Goal: Information Seeking & Learning: Learn about a topic

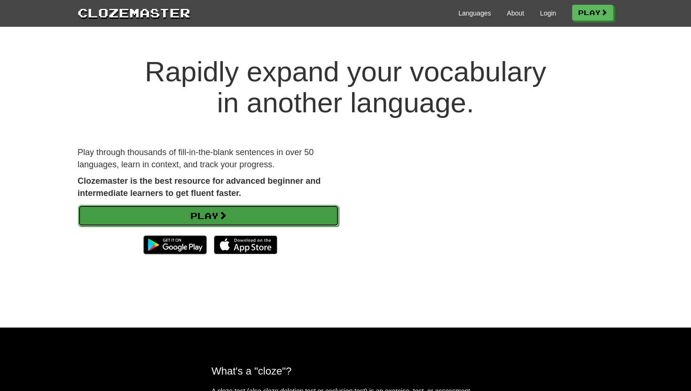
click at [227, 211] on span at bounding box center [223, 215] width 8 height 8
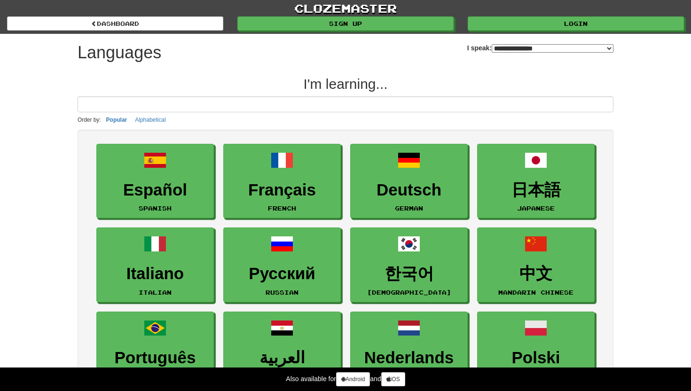
select select "*******"
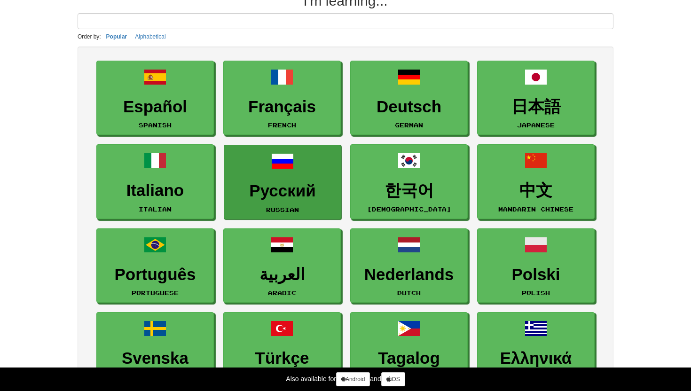
scroll to position [83, 0]
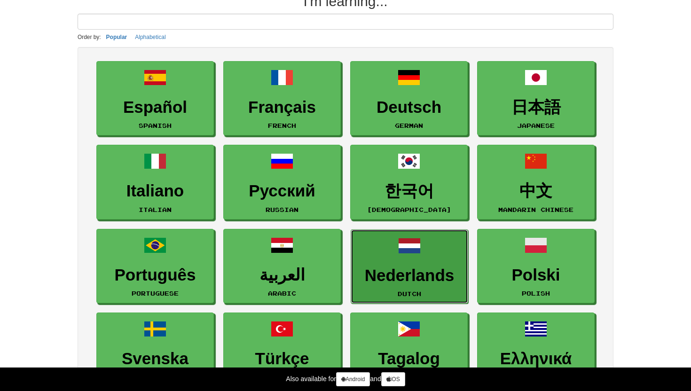
click at [382, 274] on h3 "Nederlands" at bounding box center [409, 276] width 107 height 18
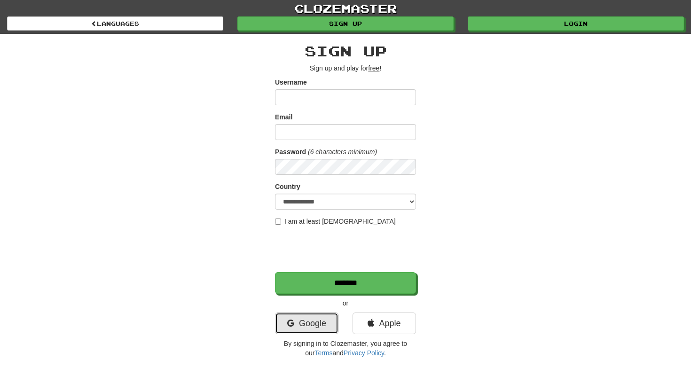
click at [315, 314] on link "Google" at bounding box center [306, 324] width 63 height 22
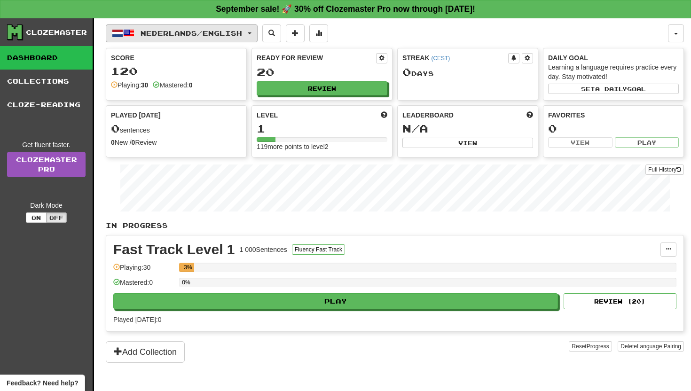
click at [167, 35] on span "Nederlands / English" at bounding box center [192, 33] width 102 height 8
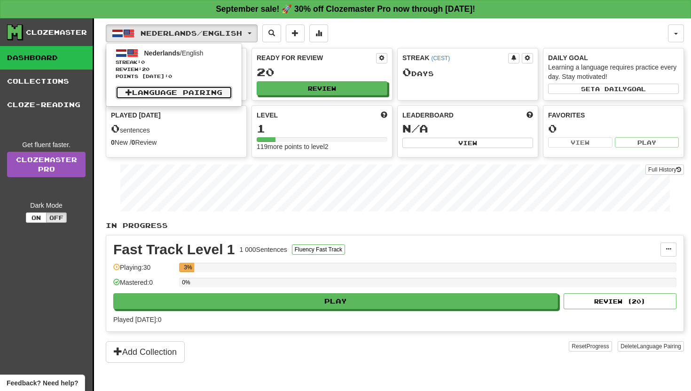
click at [187, 90] on link "Language Pairing" at bounding box center [174, 92] width 117 height 13
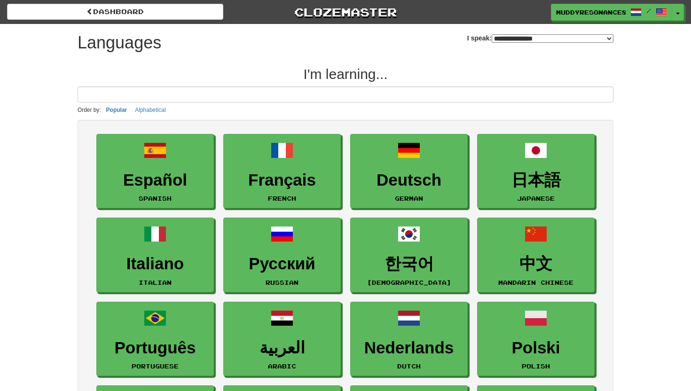
select select "*******"
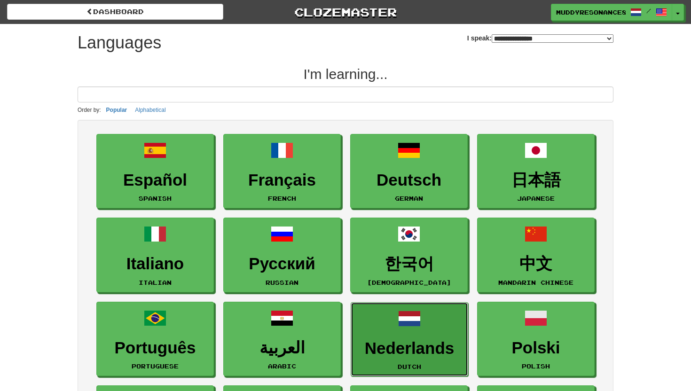
click at [382, 339] on h3 "Nederlands" at bounding box center [409, 348] width 107 height 18
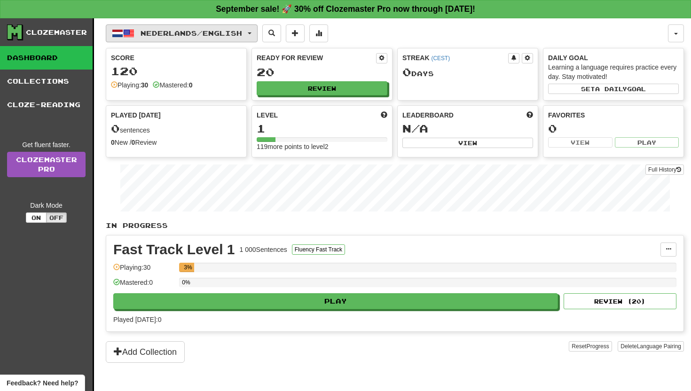
click at [217, 32] on span "Nederlands / English" at bounding box center [192, 33] width 102 height 8
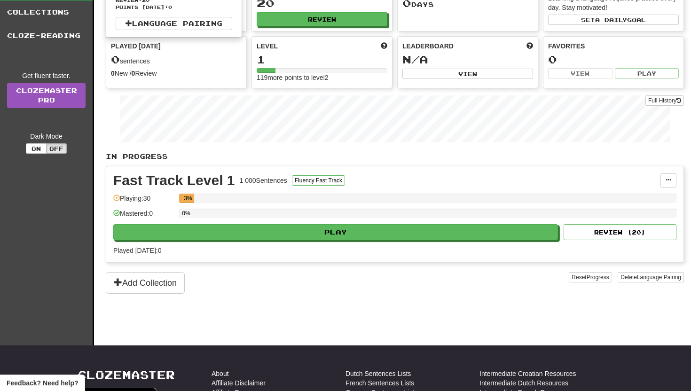
scroll to position [75, 0]
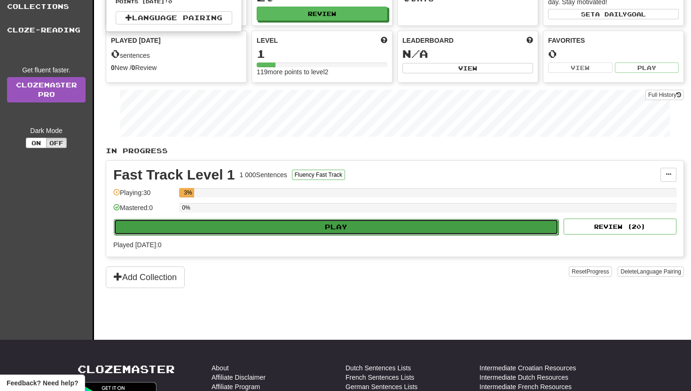
click at [259, 227] on button "Play" at bounding box center [336, 227] width 445 height 16
select select "**"
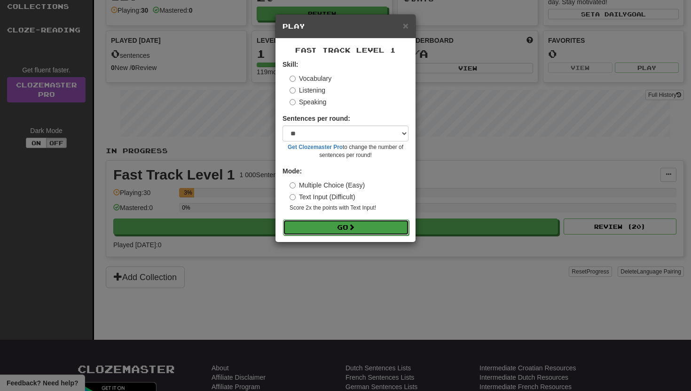
click at [312, 224] on button "Go" at bounding box center [346, 228] width 126 height 16
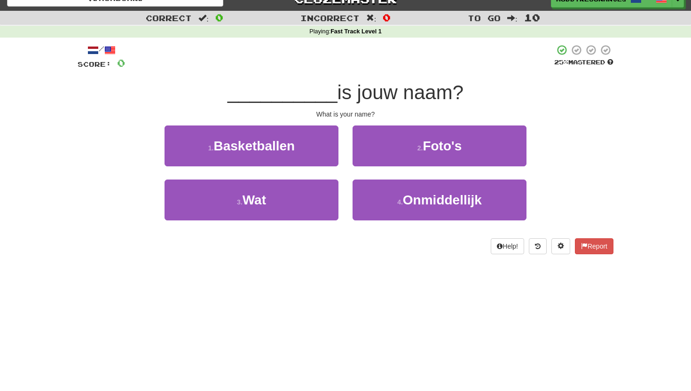
scroll to position [9, 0]
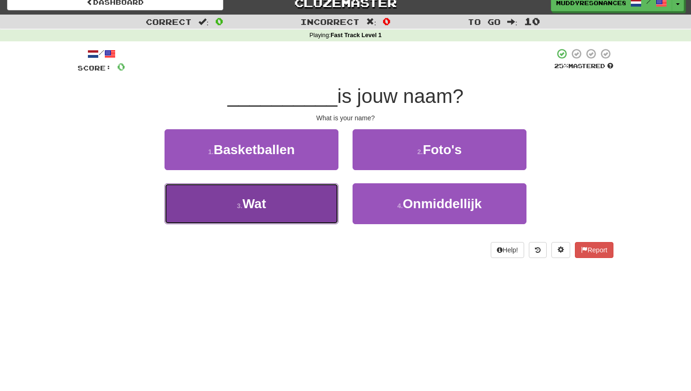
click at [287, 205] on button "3 . Wat" at bounding box center [252, 203] width 174 height 41
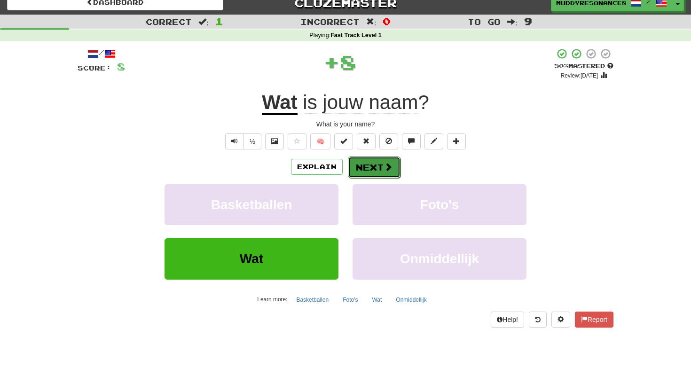
click at [367, 173] on button "Next" at bounding box center [374, 168] width 53 height 22
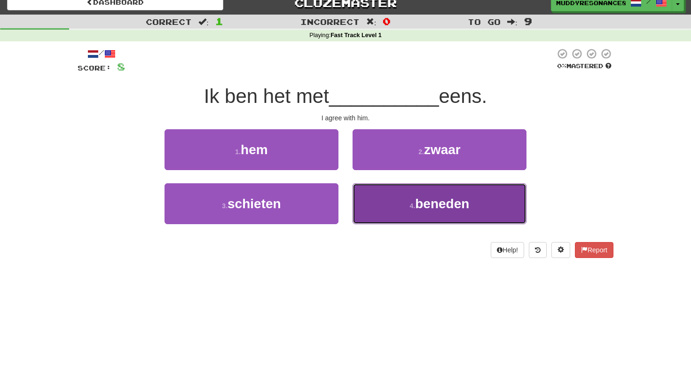
click at [410, 206] on small "4 ." at bounding box center [413, 206] width 6 height 8
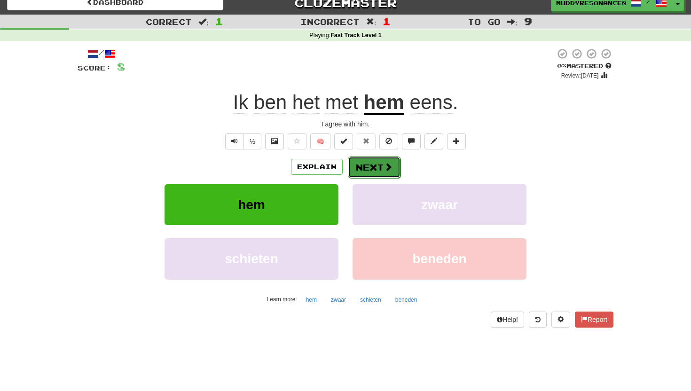
click at [382, 168] on button "Next" at bounding box center [374, 168] width 53 height 22
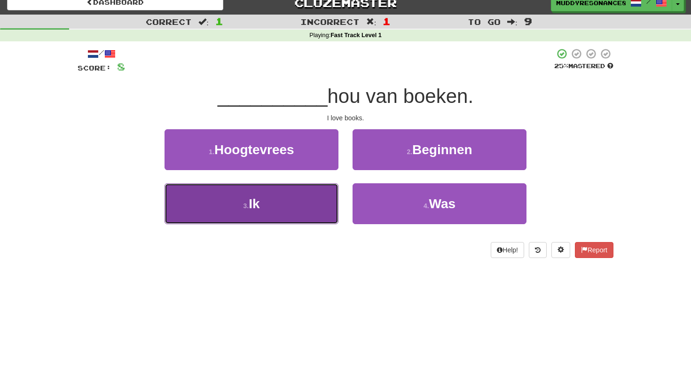
click at [291, 219] on button "3 . Ik" at bounding box center [252, 203] width 174 height 41
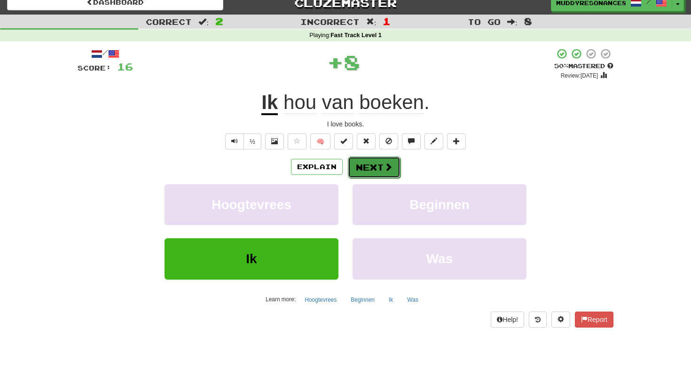
click at [374, 169] on button "Next" at bounding box center [374, 168] width 53 height 22
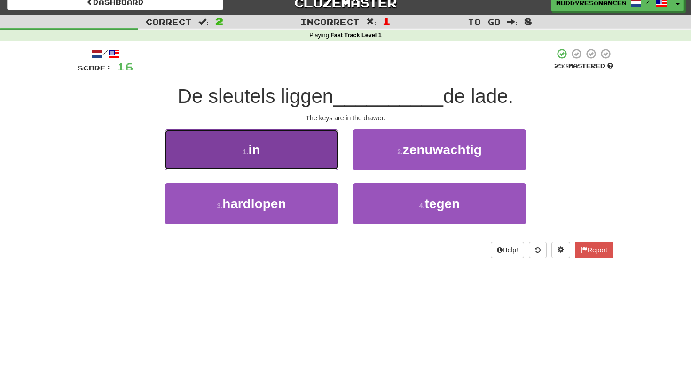
click at [307, 158] on button "1 . in" at bounding box center [252, 149] width 174 height 41
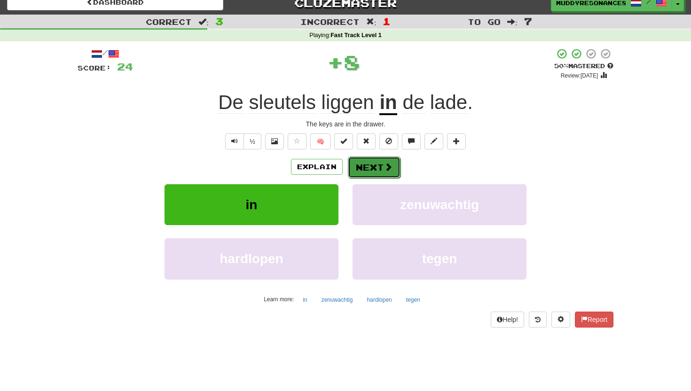
click at [392, 168] on span at bounding box center [388, 167] width 8 height 8
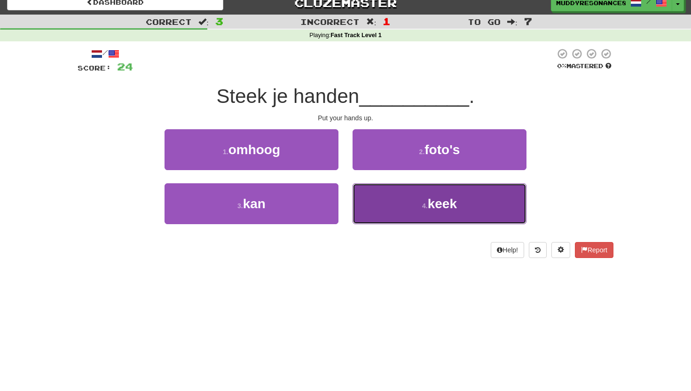
click at [392, 205] on button "4 . keek" at bounding box center [440, 203] width 174 height 41
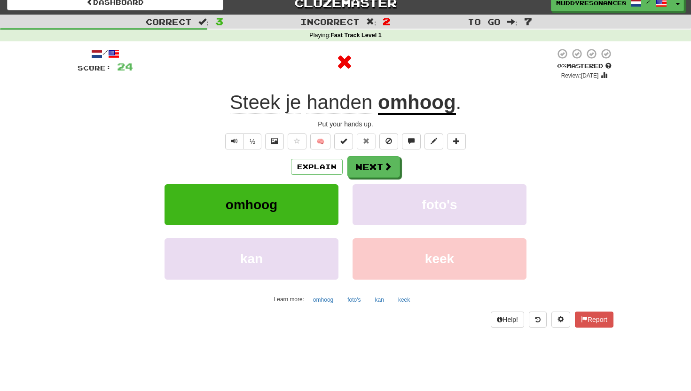
click at [402, 111] on u "omhoog" at bounding box center [417, 103] width 78 height 24
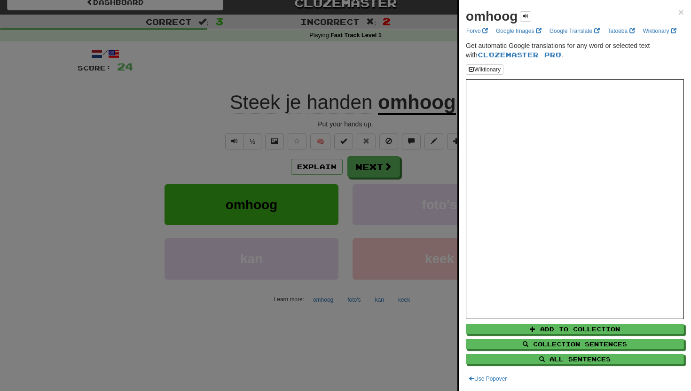
click at [413, 186] on div at bounding box center [345, 195] width 691 height 391
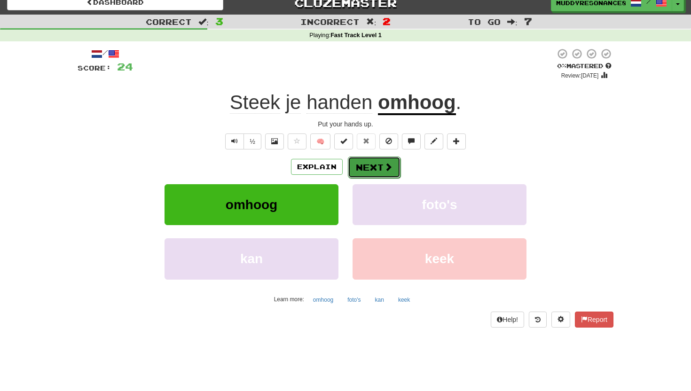
click at [393, 173] on button "Next" at bounding box center [374, 168] width 53 height 22
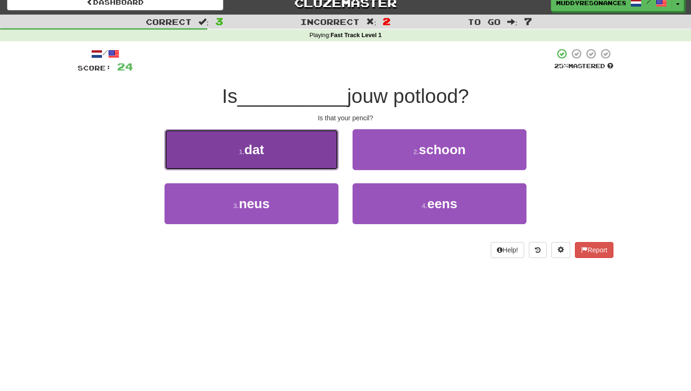
click at [285, 142] on button "1 . dat" at bounding box center [252, 149] width 174 height 41
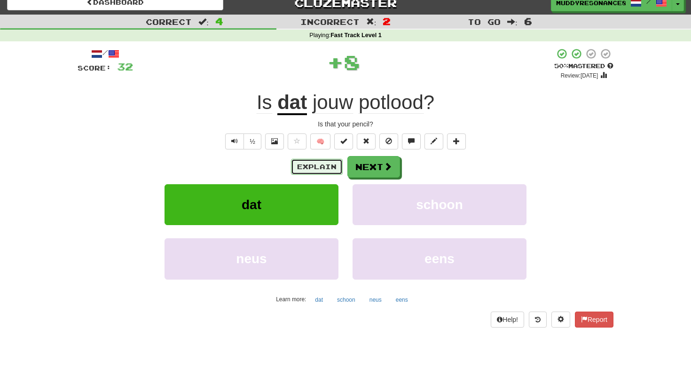
click at [319, 170] on button "Explain" at bounding box center [317, 167] width 52 height 16
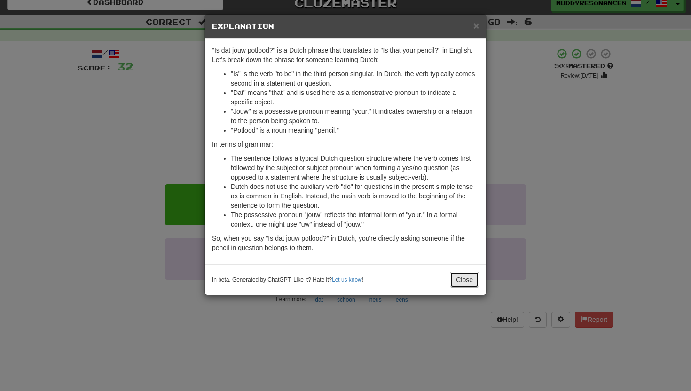
click at [453, 278] on button "Close" at bounding box center [464, 280] width 29 height 16
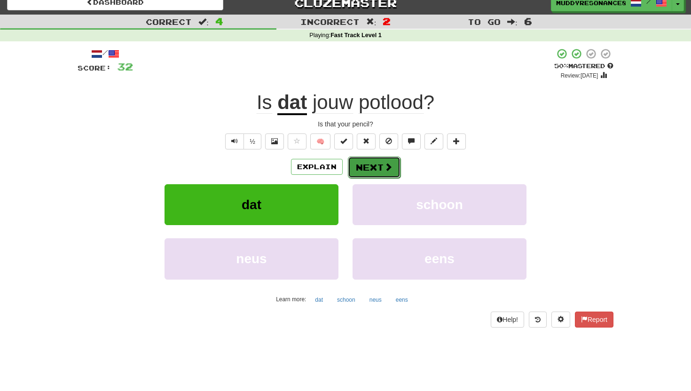
click at [397, 160] on button "Next" at bounding box center [374, 168] width 53 height 22
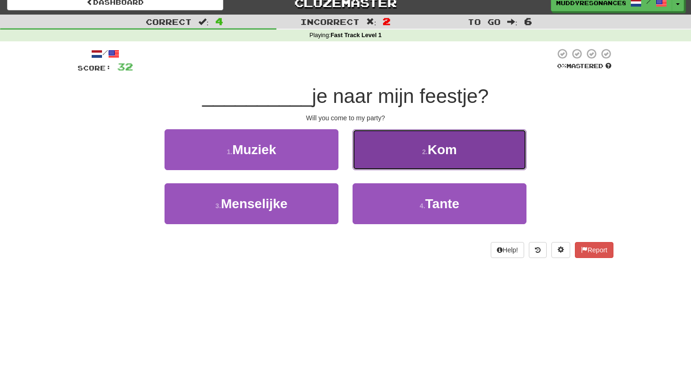
click at [390, 142] on button "2 . Kom" at bounding box center [440, 149] width 174 height 41
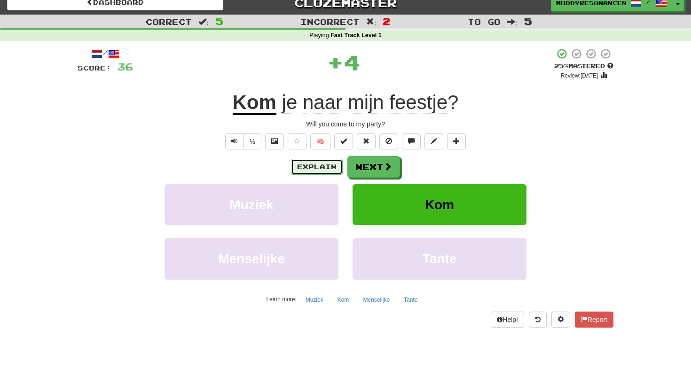
click at [311, 169] on button "Explain" at bounding box center [317, 167] width 52 height 16
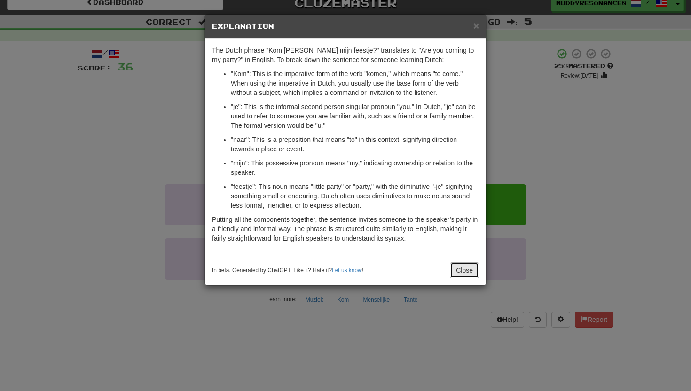
click at [465, 269] on button "Close" at bounding box center [464, 270] width 29 height 16
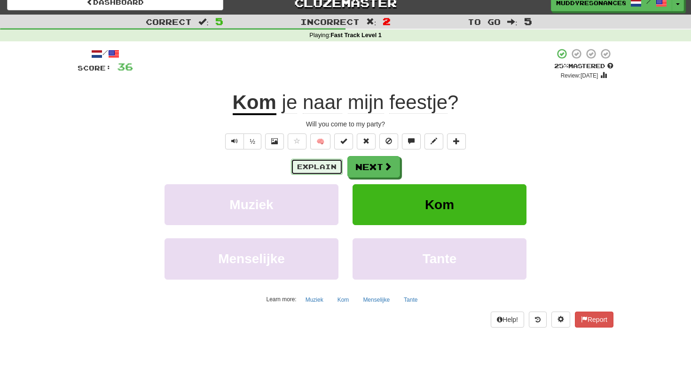
click at [324, 173] on button "Explain" at bounding box center [317, 167] width 52 height 16
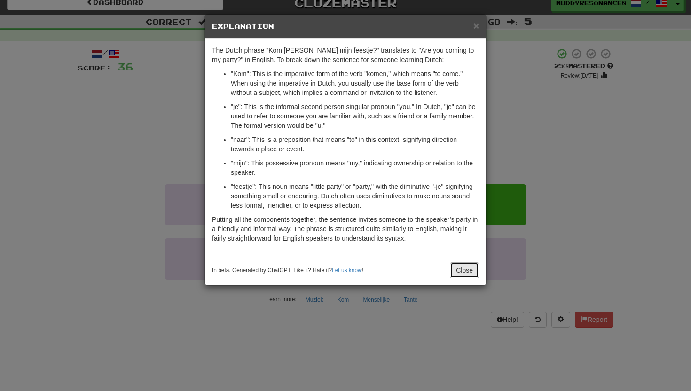
click at [469, 268] on button "Close" at bounding box center [464, 270] width 29 height 16
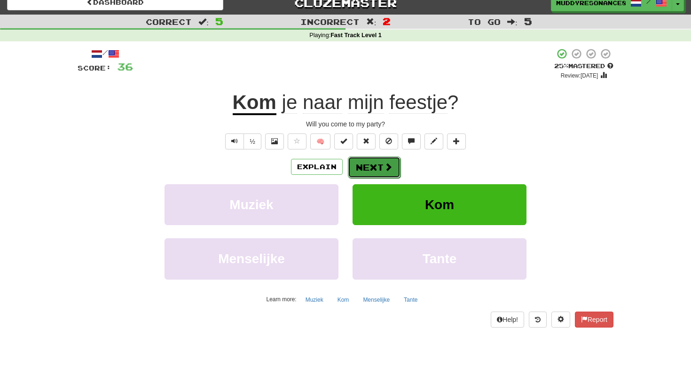
click at [379, 169] on button "Next" at bounding box center [374, 168] width 53 height 22
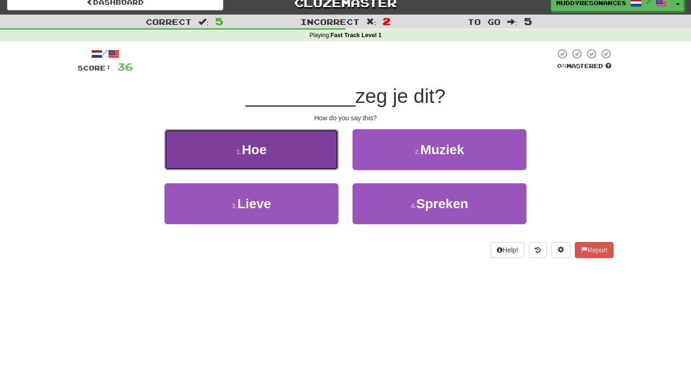
click at [276, 160] on button "1 . Hoe" at bounding box center [252, 149] width 174 height 41
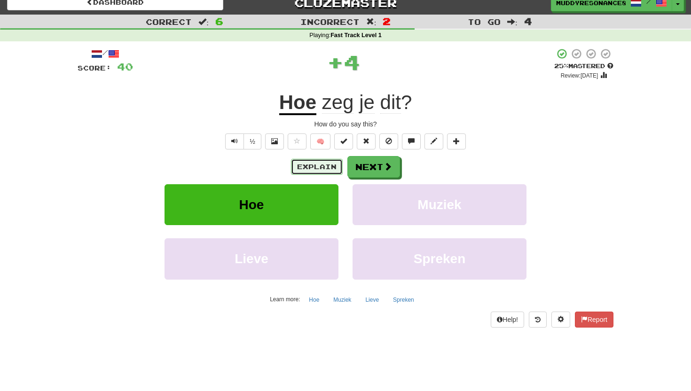
click at [325, 168] on button "Explain" at bounding box center [317, 167] width 52 height 16
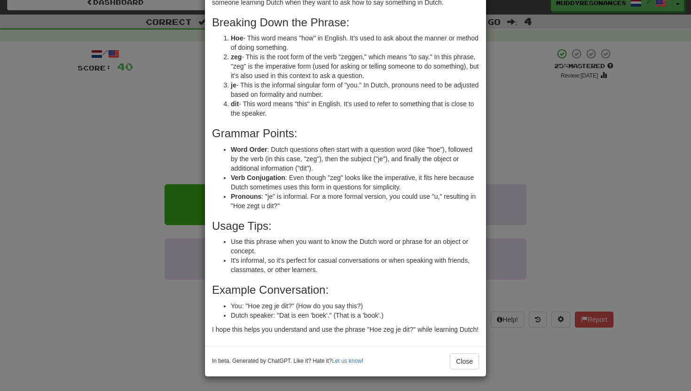
scroll to position [66, 0]
click at [466, 361] on button "Close" at bounding box center [464, 362] width 29 height 16
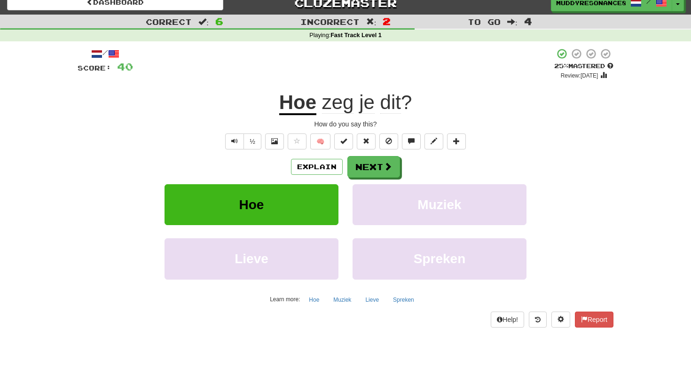
click at [385, 96] on span "dit" at bounding box center [390, 102] width 21 height 23
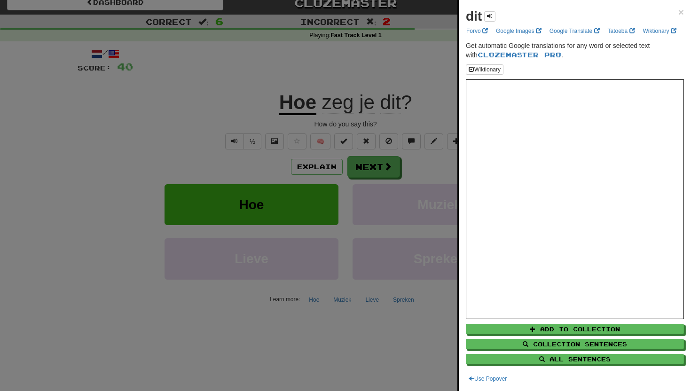
click at [374, 76] on div at bounding box center [345, 195] width 691 height 391
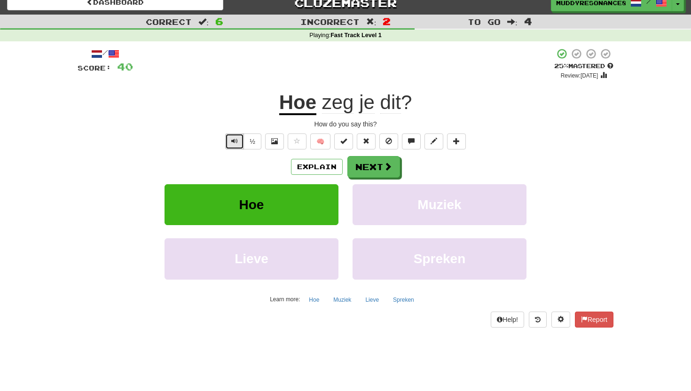
click at [233, 147] on button "Text-to-speech controls" at bounding box center [234, 142] width 19 height 16
click at [248, 142] on button "½" at bounding box center [253, 142] width 18 height 16
click at [374, 169] on button "Next" at bounding box center [374, 168] width 53 height 22
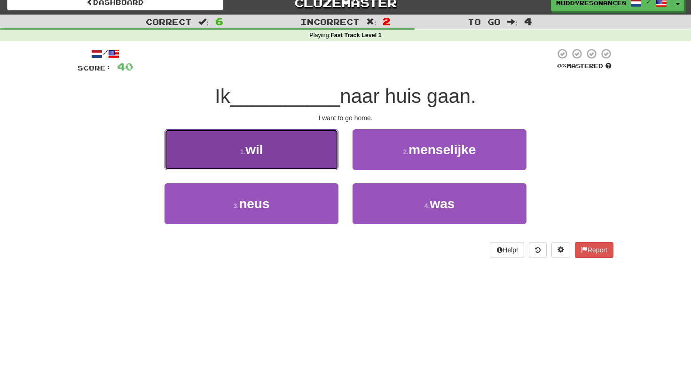
click at [292, 147] on button "1 . wil" at bounding box center [252, 149] width 174 height 41
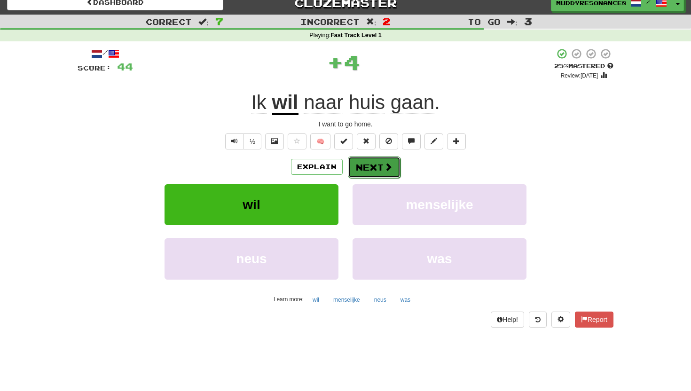
click at [376, 166] on button "Next" at bounding box center [374, 168] width 53 height 22
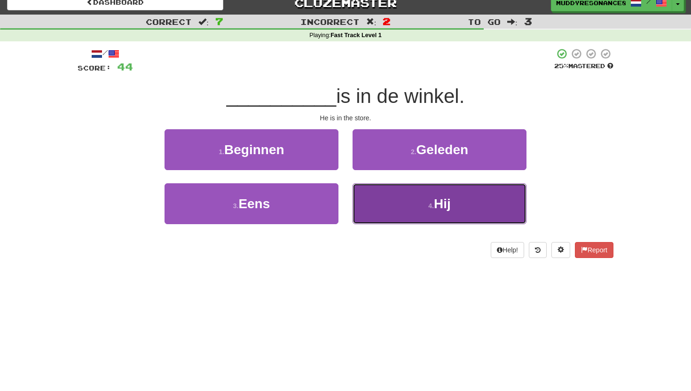
click at [402, 205] on button "4 . Hij" at bounding box center [440, 203] width 174 height 41
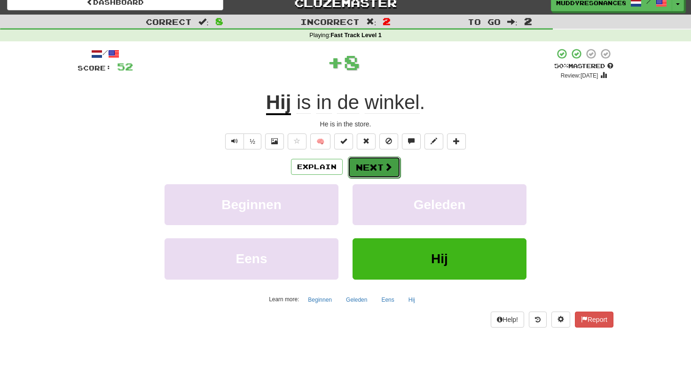
click at [383, 164] on button "Next" at bounding box center [374, 168] width 53 height 22
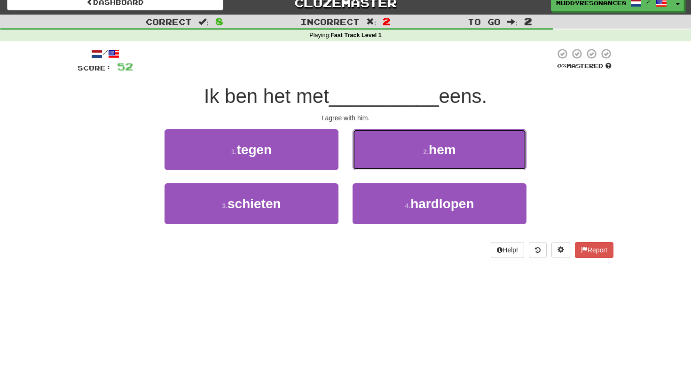
click at [383, 164] on button "2 . hem" at bounding box center [440, 149] width 174 height 41
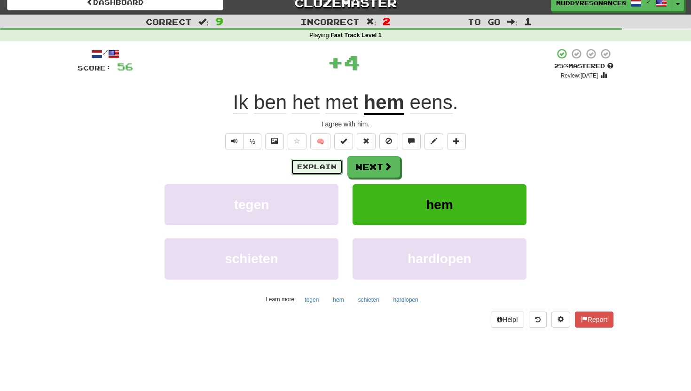
click at [301, 159] on button "Explain" at bounding box center [317, 167] width 52 height 16
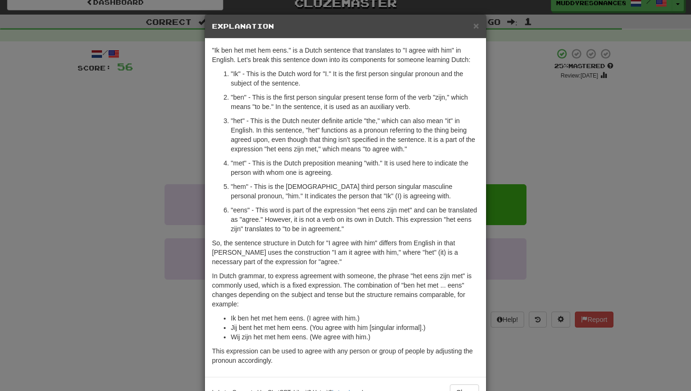
scroll to position [31, 0]
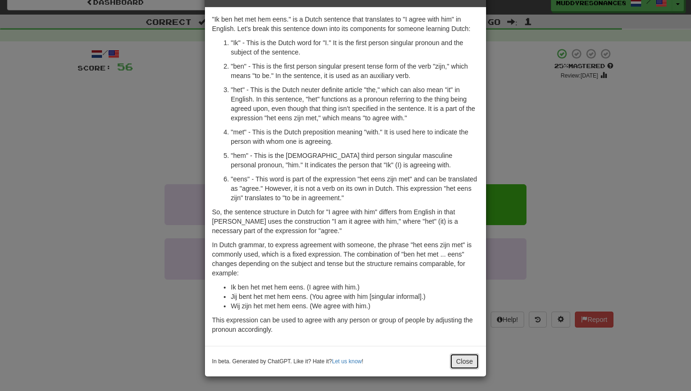
click at [465, 361] on button "Close" at bounding box center [464, 362] width 29 height 16
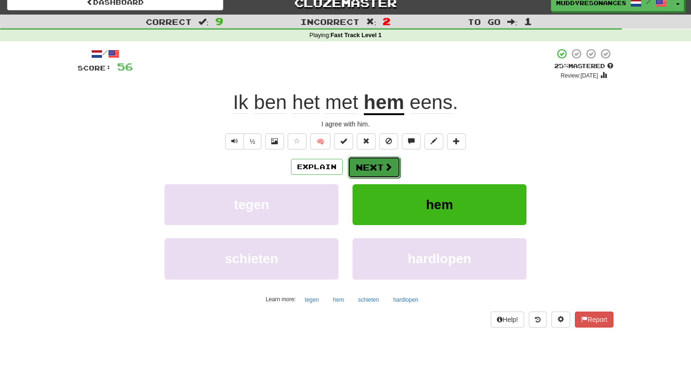
click at [385, 165] on span at bounding box center [388, 167] width 8 height 8
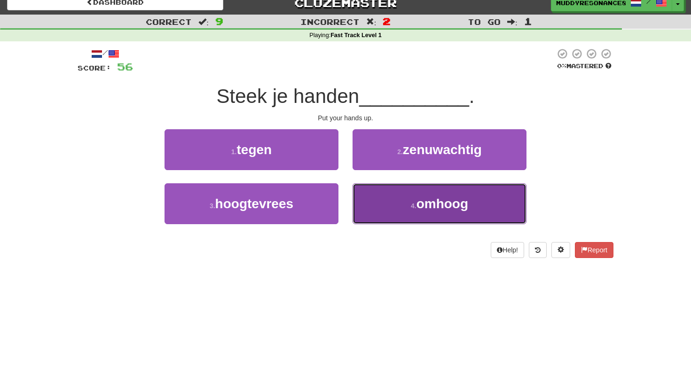
click at [369, 204] on button "4 . omhoog" at bounding box center [440, 203] width 174 height 41
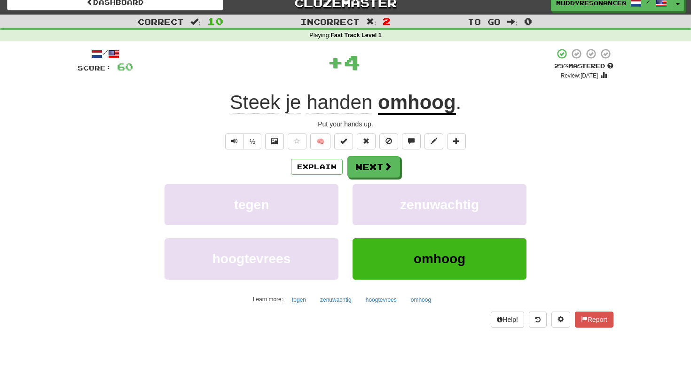
click at [379, 154] on div "/ Score: 60 + 4 25 % Mastered Review: 2025-09-19 Steek je handen omhoog . Put y…" at bounding box center [346, 187] width 536 height 279
click at [378, 164] on button "Next" at bounding box center [374, 168] width 53 height 22
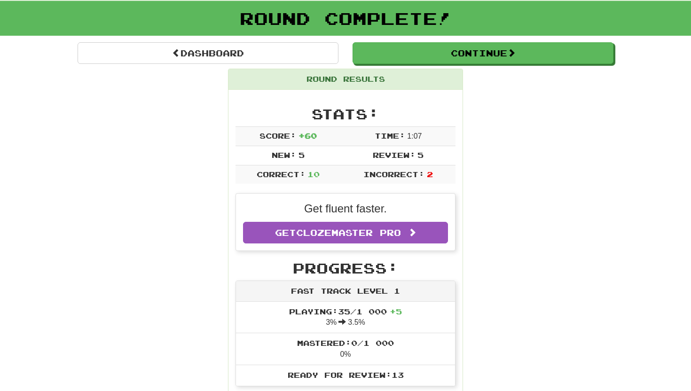
scroll to position [53, 0]
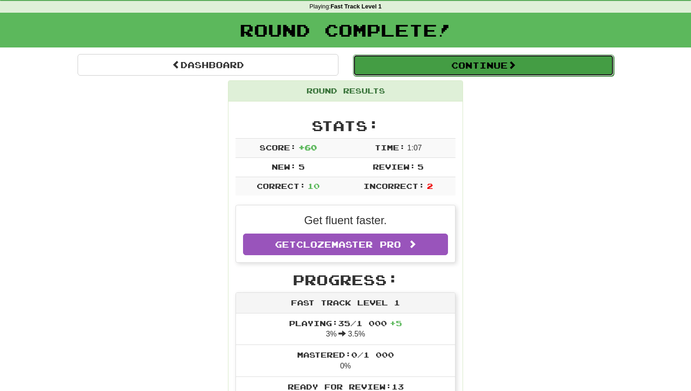
click at [441, 69] on button "Continue" at bounding box center [483, 66] width 261 height 22
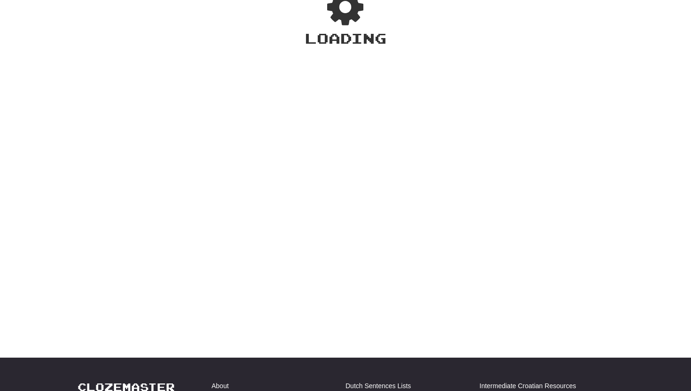
scroll to position [38, 0]
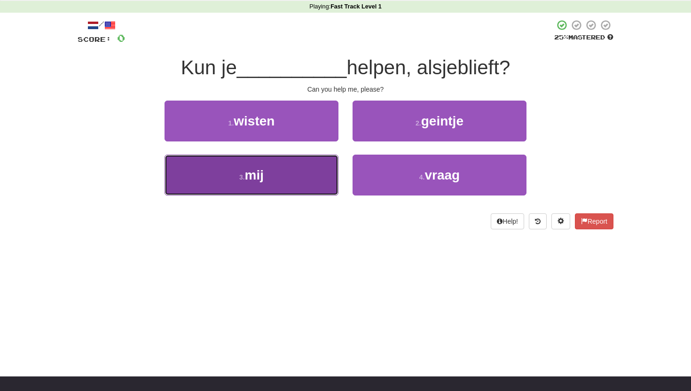
click at [320, 168] on button "3 . mij" at bounding box center [252, 175] width 174 height 41
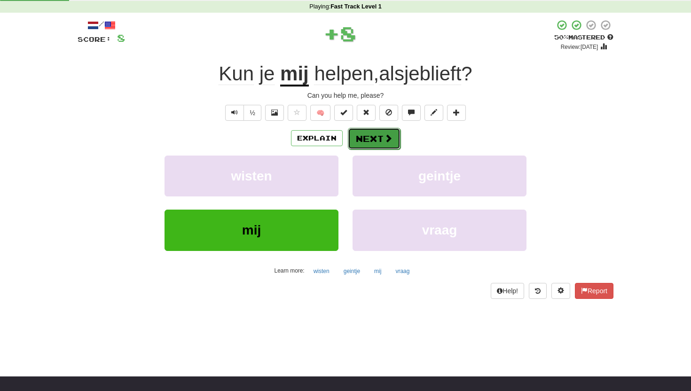
click at [374, 141] on button "Next" at bounding box center [374, 139] width 53 height 22
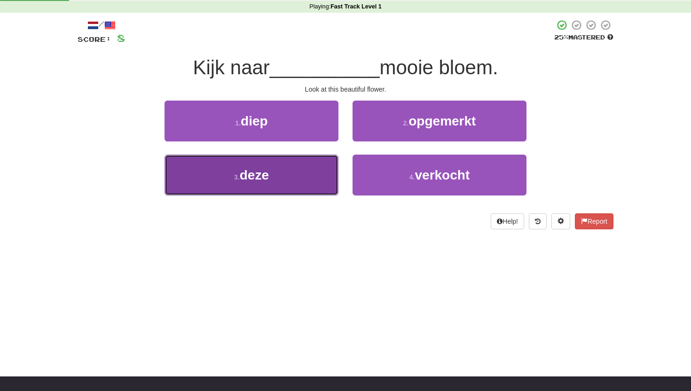
click at [310, 190] on button "3 . deze" at bounding box center [252, 175] width 174 height 41
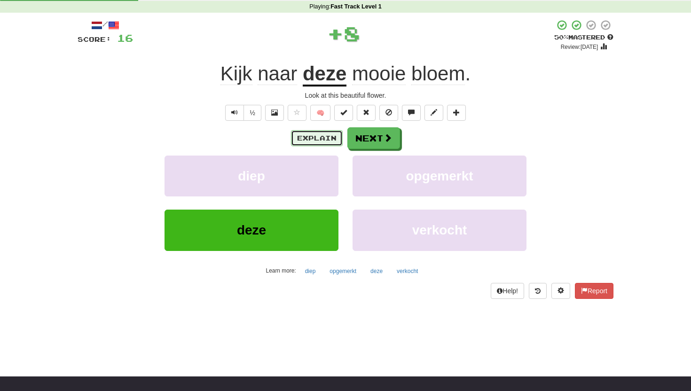
click at [312, 142] on button "Explain" at bounding box center [317, 138] width 52 height 16
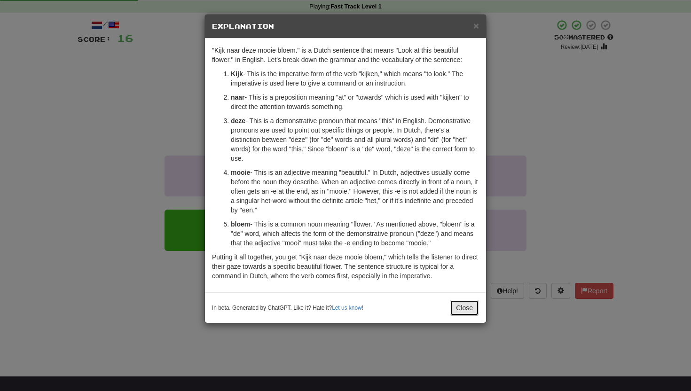
click at [471, 312] on button "Close" at bounding box center [464, 308] width 29 height 16
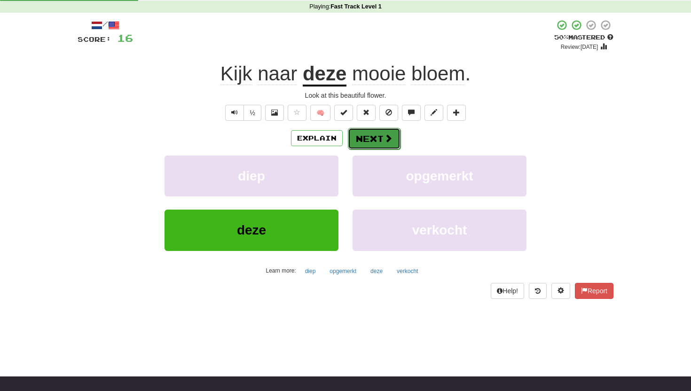
click at [387, 142] on span at bounding box center [388, 138] width 8 height 8
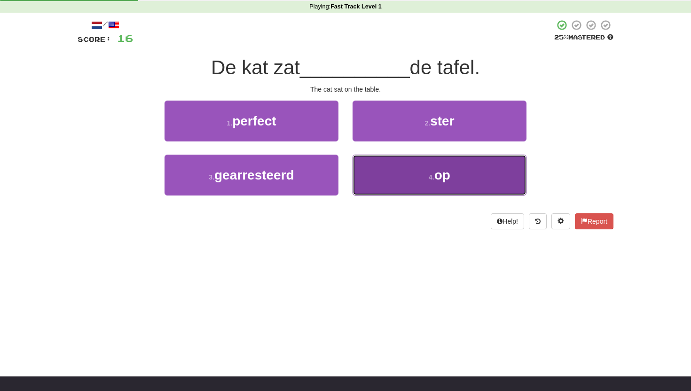
click at [390, 177] on button "4 . op" at bounding box center [440, 175] width 174 height 41
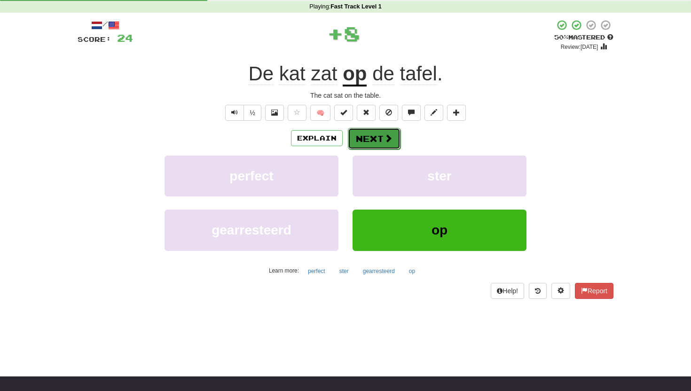
click at [369, 142] on button "Next" at bounding box center [374, 139] width 53 height 22
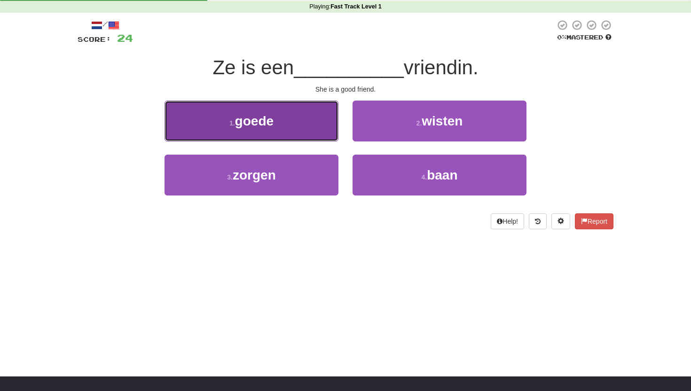
click at [274, 112] on button "1 . goede" at bounding box center [252, 121] width 174 height 41
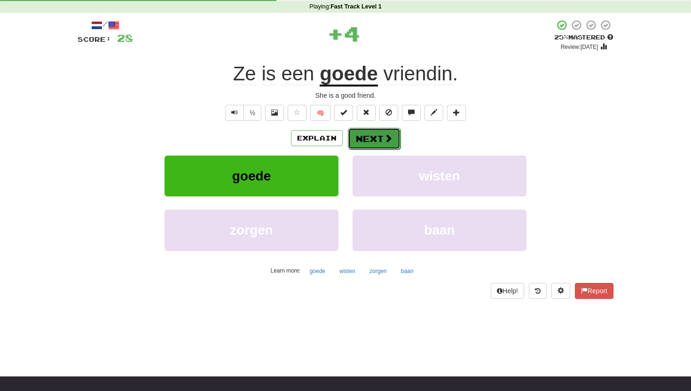
click at [367, 133] on button "Next" at bounding box center [374, 139] width 53 height 22
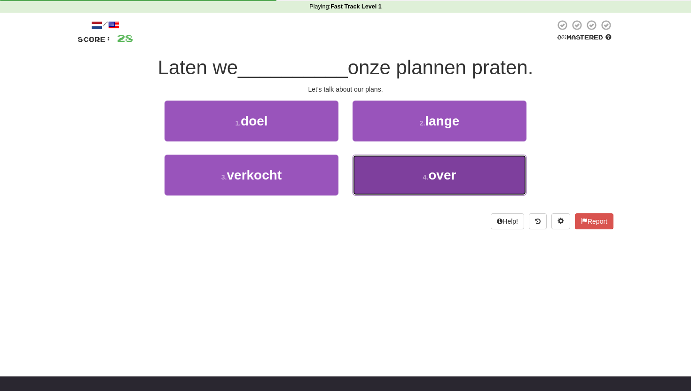
click at [369, 161] on button "4 . over" at bounding box center [440, 175] width 174 height 41
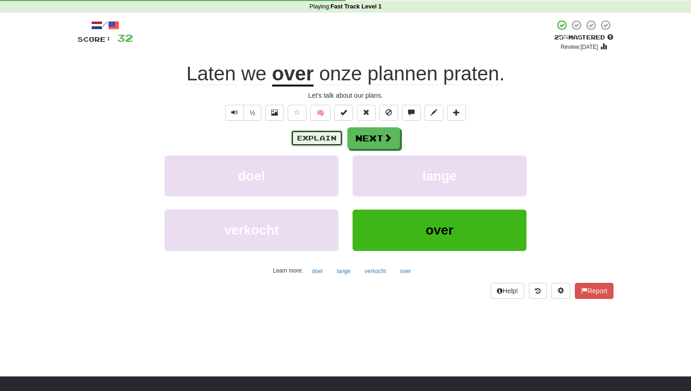
click at [306, 130] on button "Explain" at bounding box center [317, 138] width 52 height 16
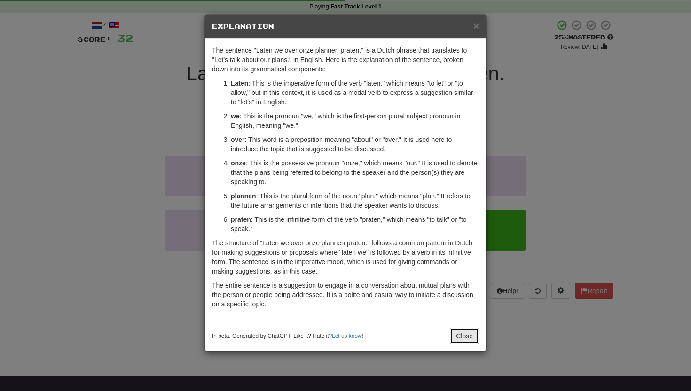
click at [473, 334] on button "Close" at bounding box center [464, 336] width 29 height 16
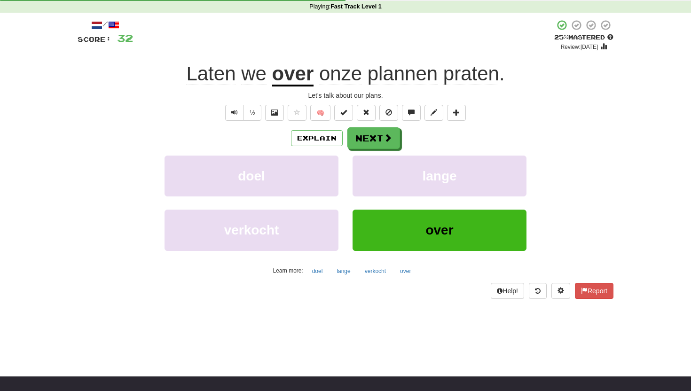
click at [388, 150] on div "Explain Next doel lange verkocht over Learn more: doel lange verkocht over" at bounding box center [346, 202] width 536 height 151
click at [386, 142] on span at bounding box center [388, 138] width 8 height 8
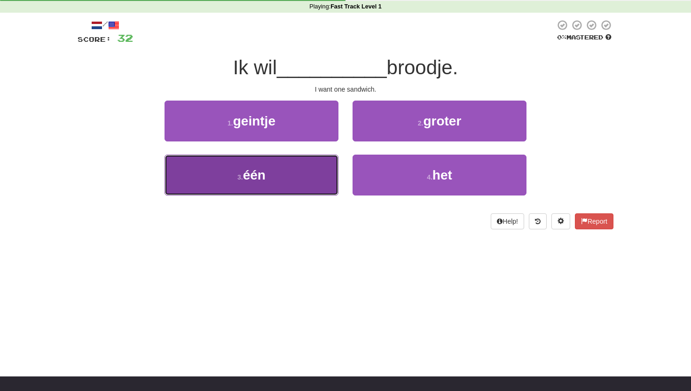
click at [311, 180] on button "3 . één" at bounding box center [252, 175] width 174 height 41
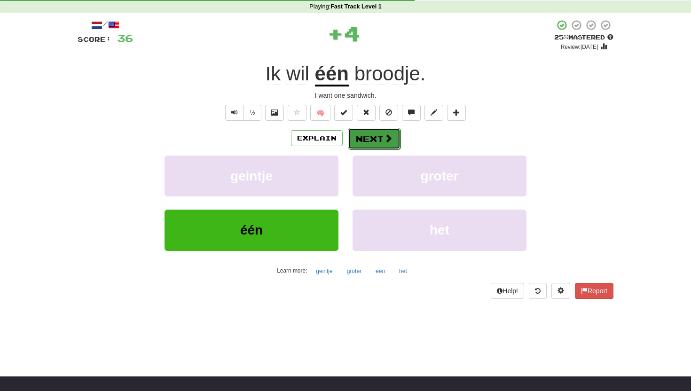
click at [356, 137] on button "Next" at bounding box center [374, 139] width 53 height 22
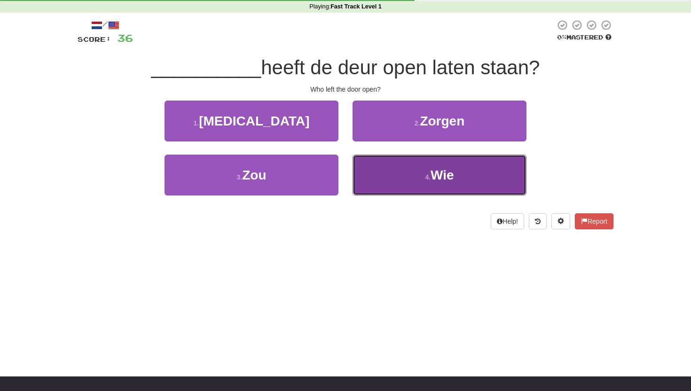
click at [401, 183] on button "4 . Wie" at bounding box center [440, 175] width 174 height 41
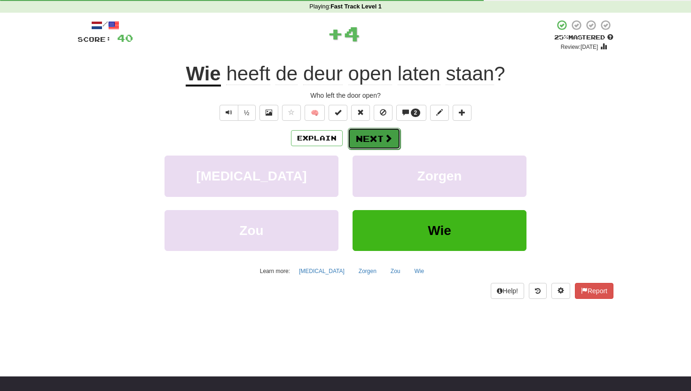
click at [374, 135] on button "Next" at bounding box center [374, 139] width 53 height 22
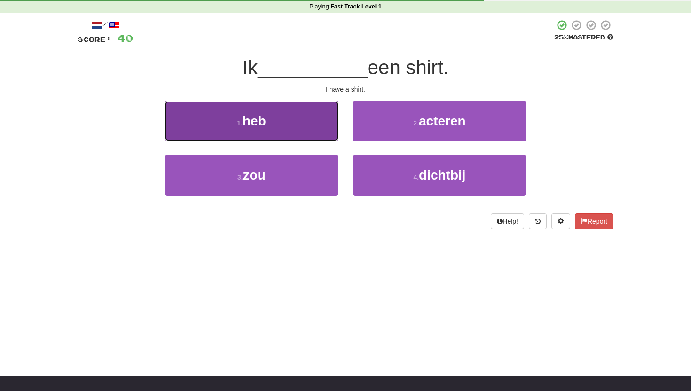
click at [320, 132] on button "1 . heb" at bounding box center [252, 121] width 174 height 41
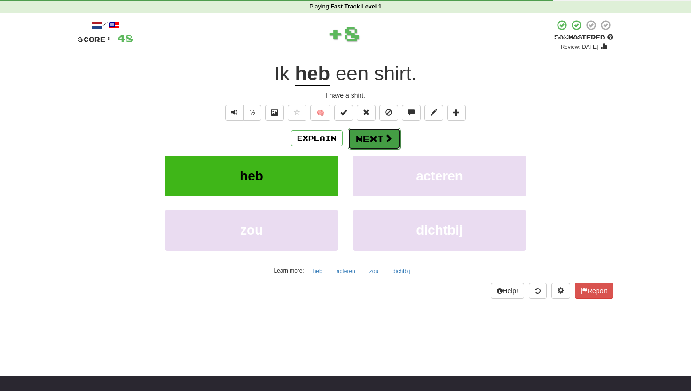
click at [363, 142] on button "Next" at bounding box center [374, 139] width 53 height 22
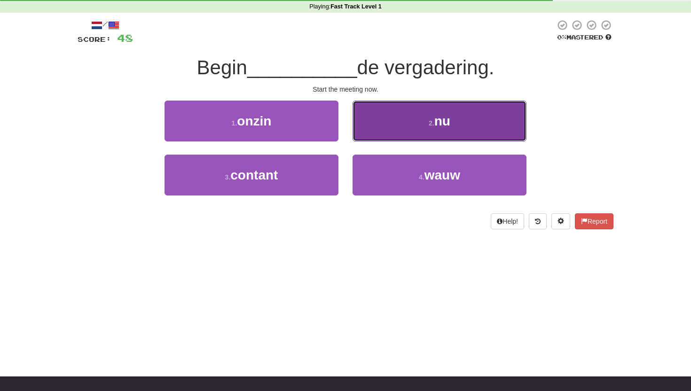
click at [395, 128] on button "2 . nu" at bounding box center [440, 121] width 174 height 41
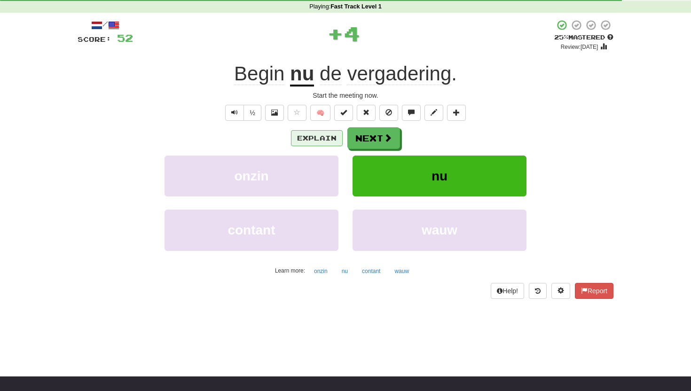
drag, startPoint x: 345, startPoint y: 140, endPoint x: 325, endPoint y: 140, distance: 19.7
click at [325, 140] on div "Explain Next" at bounding box center [346, 138] width 536 height 22
click at [325, 140] on button "Explain" at bounding box center [317, 138] width 52 height 16
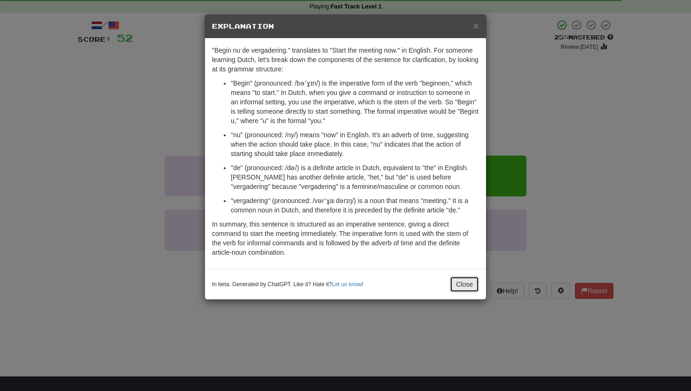
click at [465, 288] on button "Close" at bounding box center [464, 284] width 29 height 16
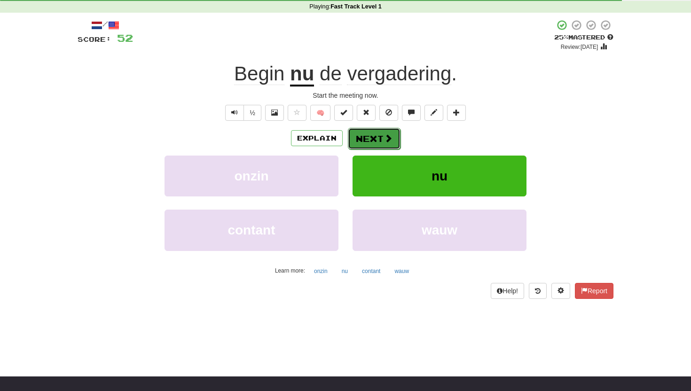
click at [382, 141] on button "Next" at bounding box center [374, 139] width 53 height 22
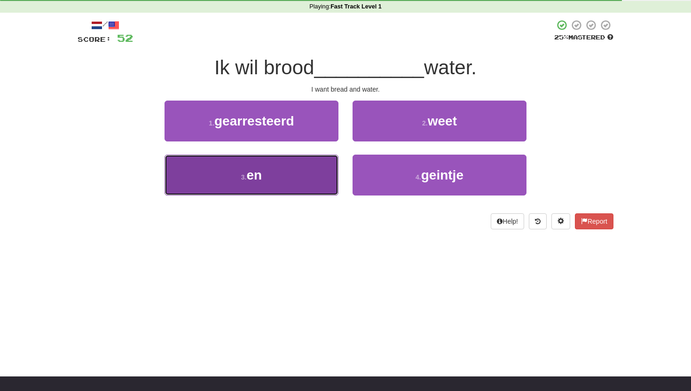
click at [280, 189] on button "3 . en" at bounding box center [252, 175] width 174 height 41
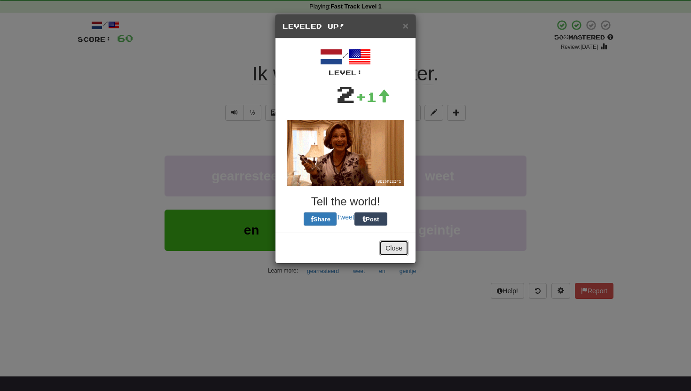
click at [387, 242] on button "Close" at bounding box center [393, 248] width 29 height 16
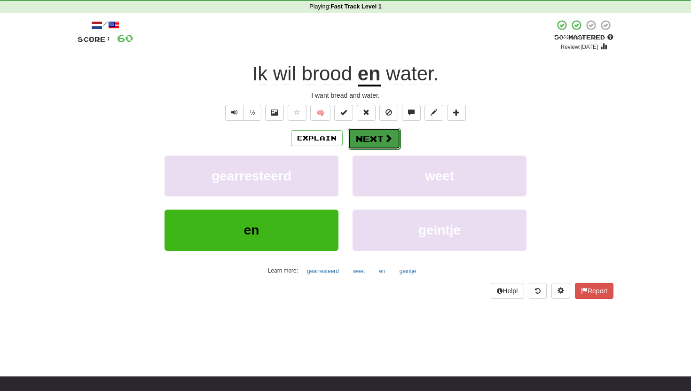
click at [369, 143] on button "Next" at bounding box center [374, 139] width 53 height 22
